Goal: Transaction & Acquisition: Purchase product/service

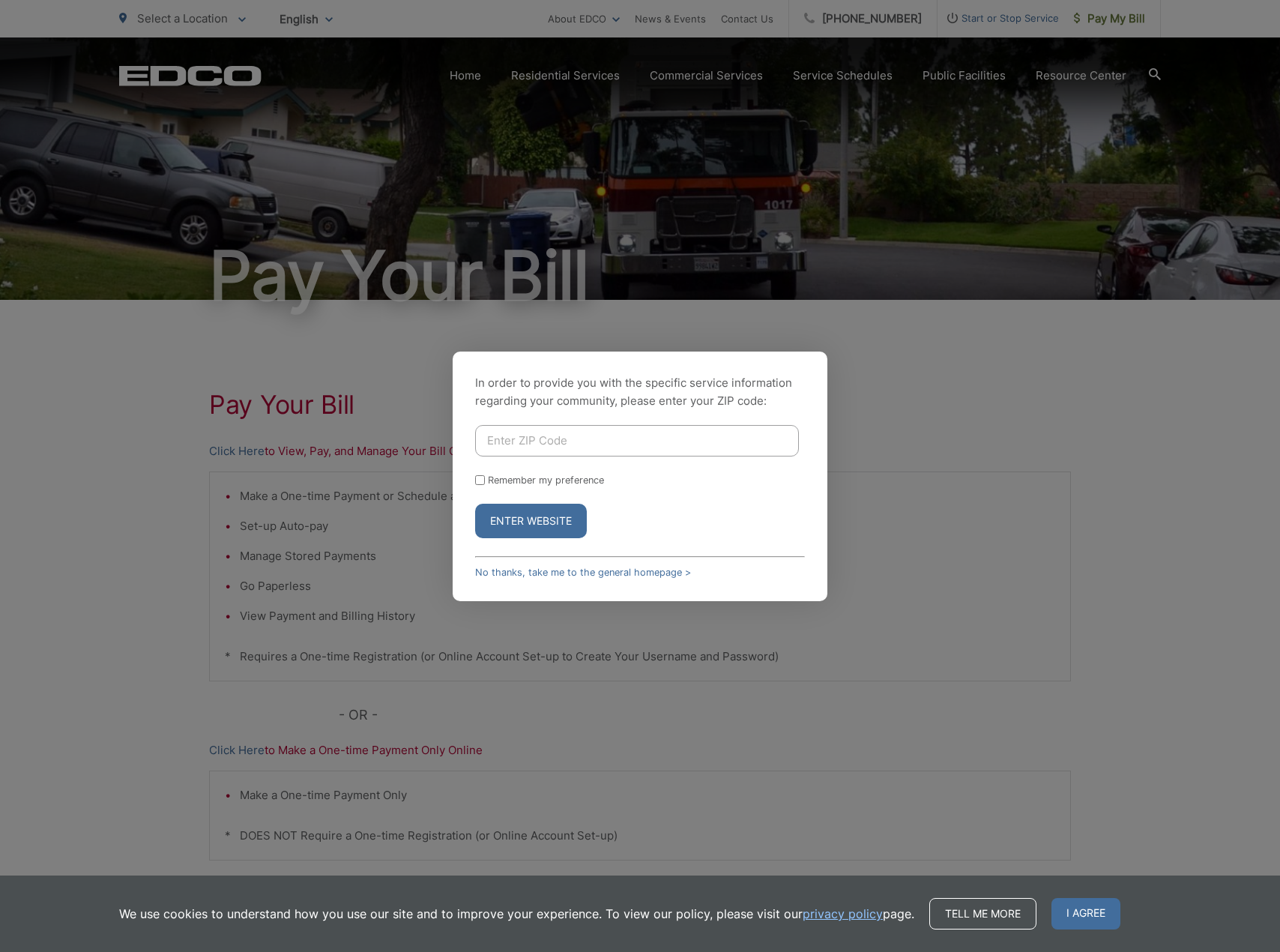
click at [675, 443] on input "Enter ZIP Code" at bounding box center [637, 440] width 324 height 31
type input "90623"
click at [796, 494] on form "90623 Remember my preference Enter Website" at bounding box center [639, 481] width 330 height 113
drag, startPoint x: 480, startPoint y: 482, endPoint x: 493, endPoint y: 488, distance: 14.3
click at [480, 482] on input "Remember my preference" at bounding box center [479, 479] width 9 height 9
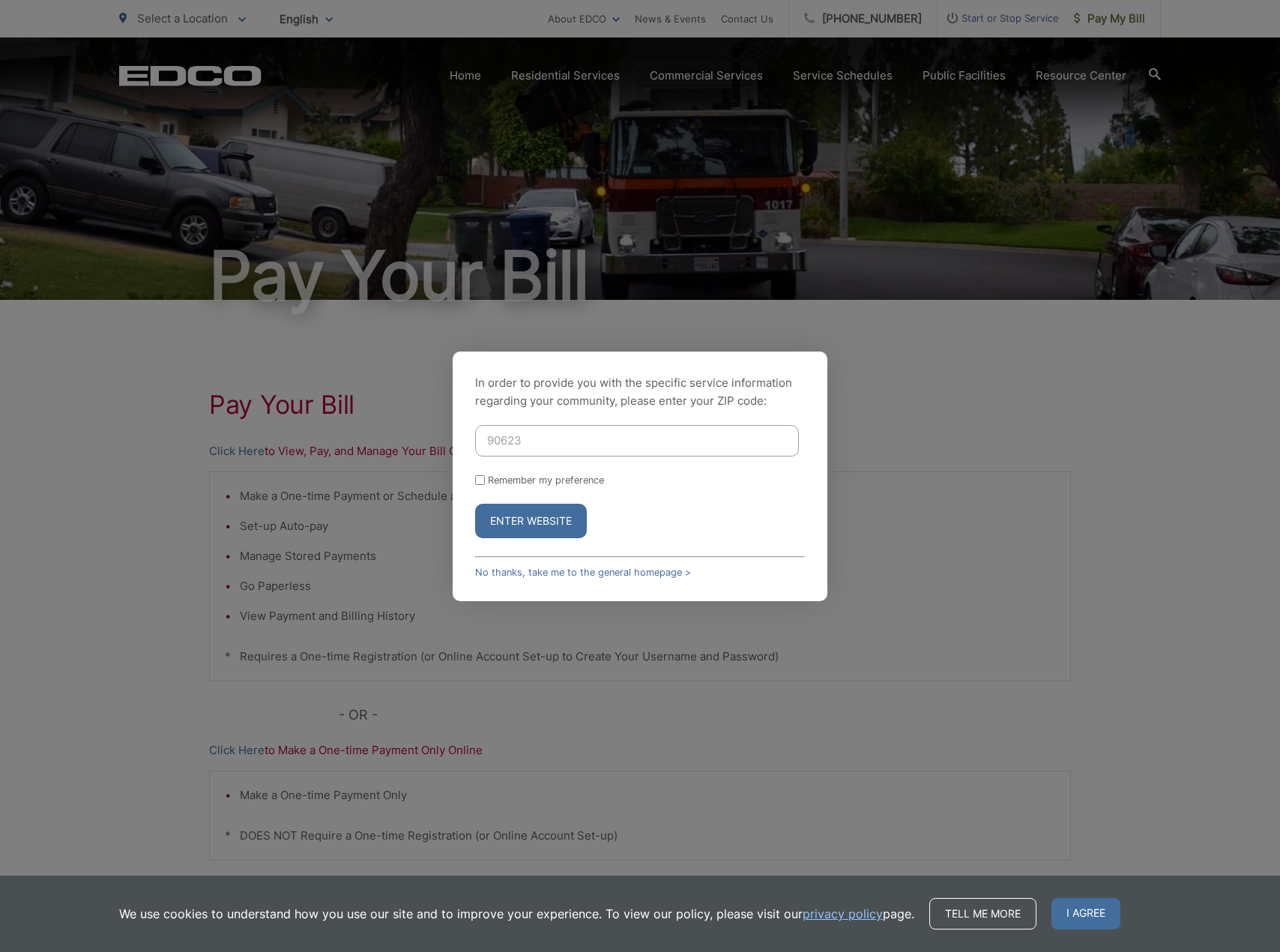
checkbox input "true"
click at [526, 514] on button "Enter Website" at bounding box center [531, 521] width 112 height 35
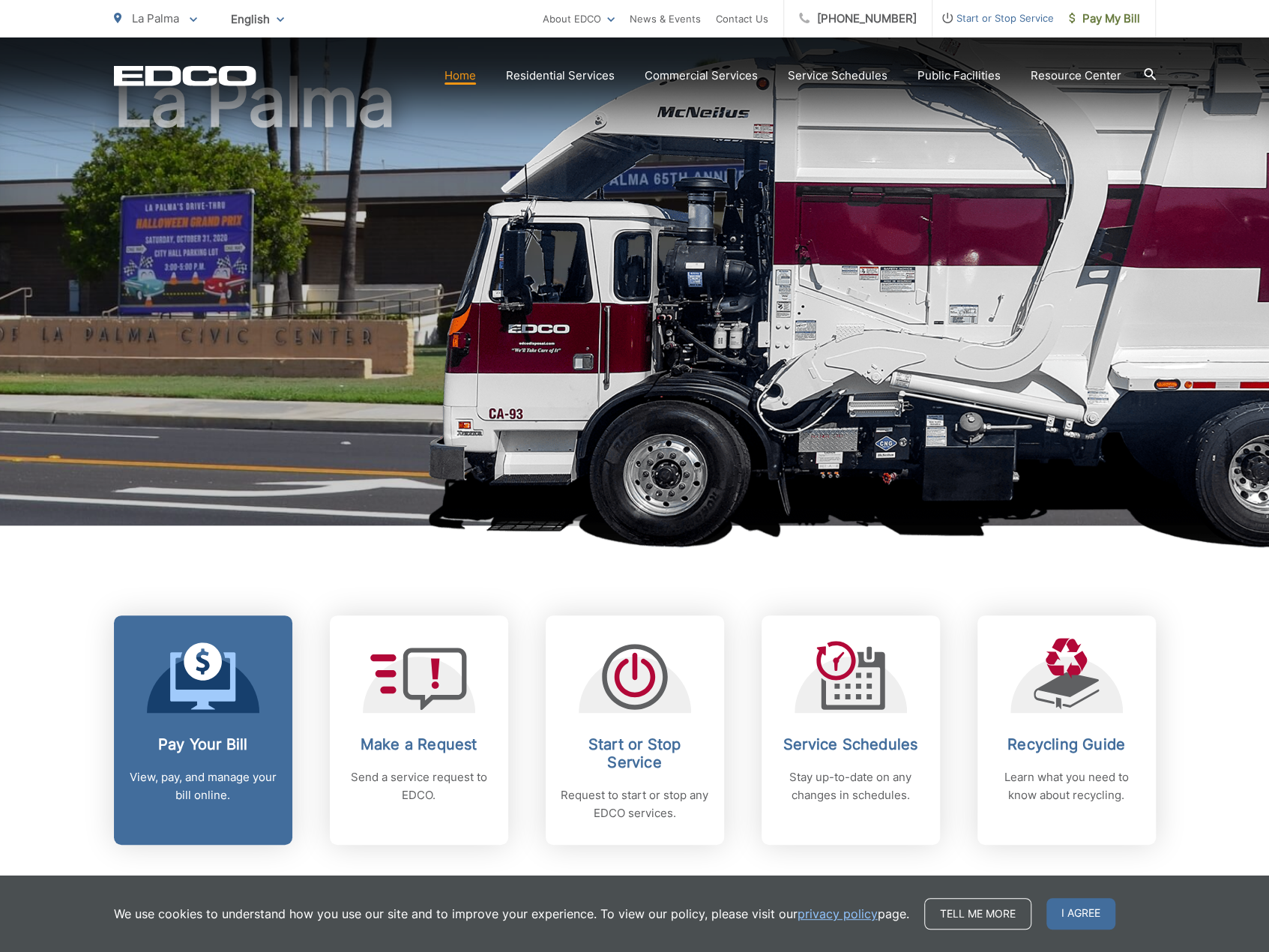
scroll to position [225, 0]
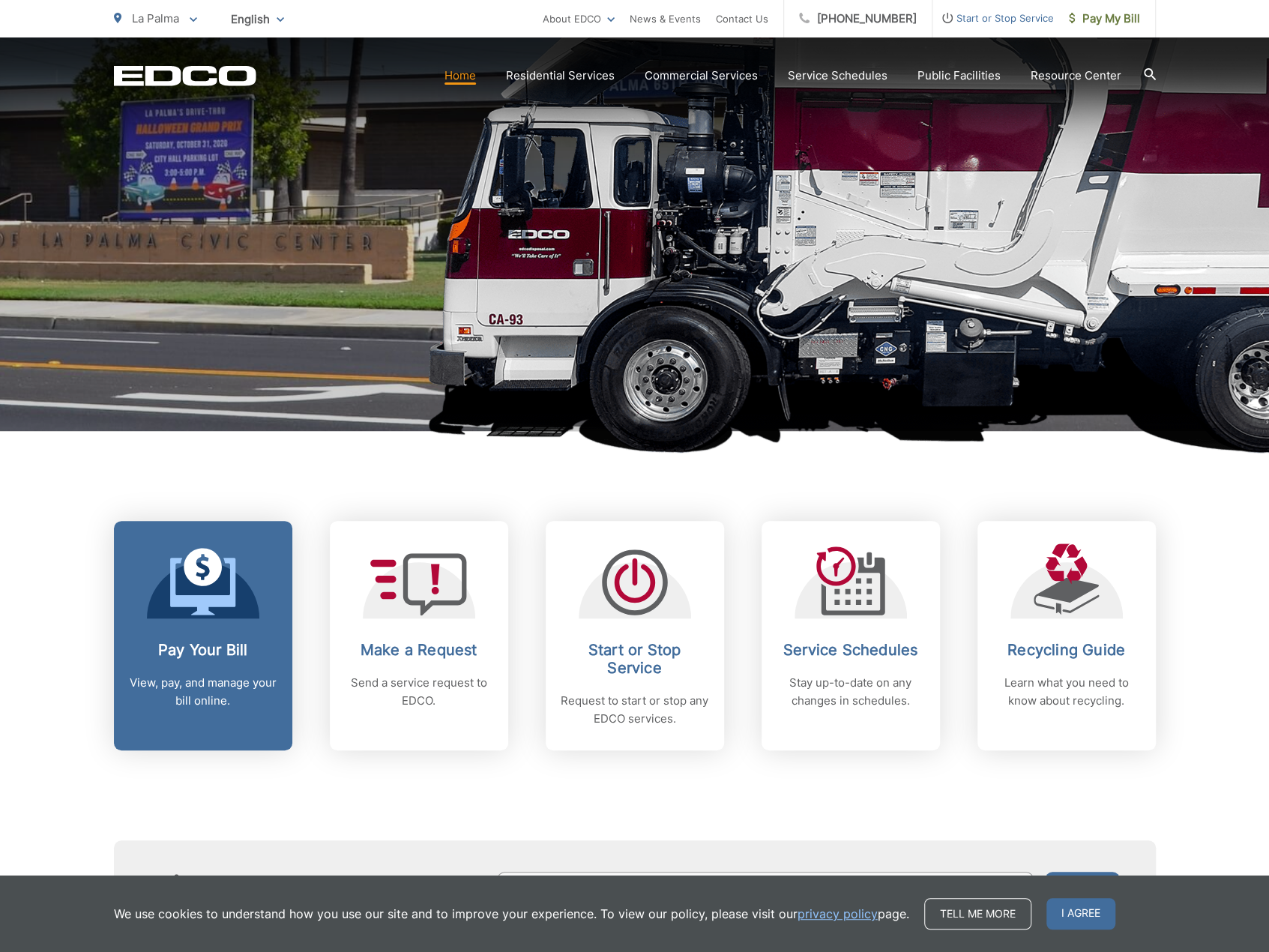
click at [214, 652] on h2 "Pay Your Bill" at bounding box center [203, 649] width 148 height 18
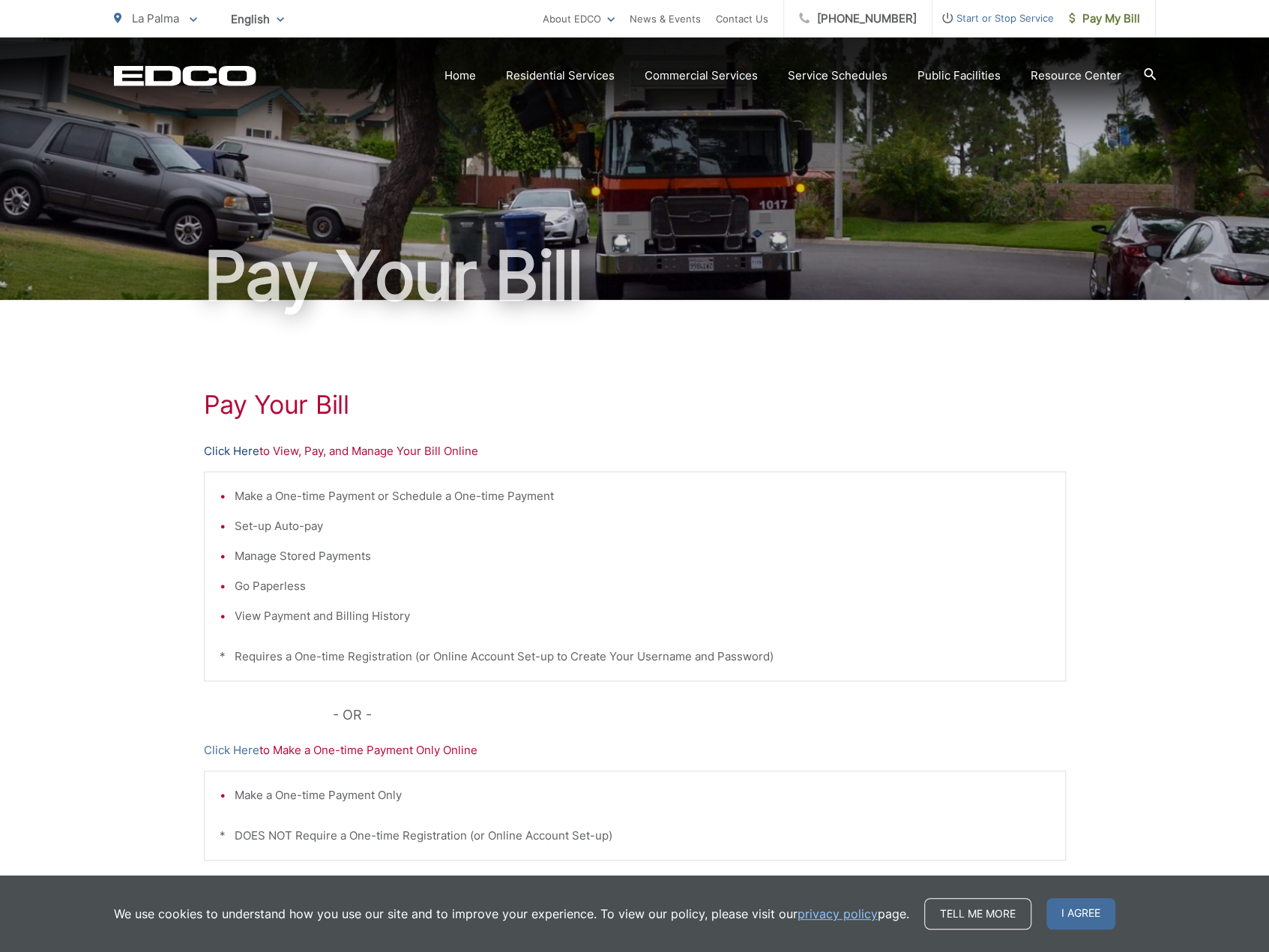
click at [240, 449] on link "Click Here" at bounding box center [231, 451] width 55 height 18
click at [230, 448] on link "Click Here" at bounding box center [231, 451] width 55 height 18
